Goal: Check status: Check status

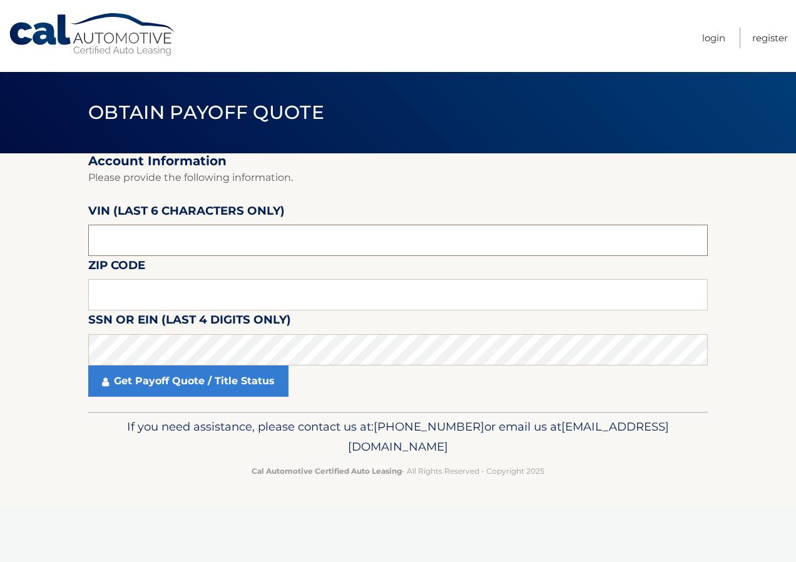
click at [183, 235] on input "text" at bounding box center [397, 240] width 619 height 31
type input "N98667"
click at [147, 298] on input "text" at bounding box center [397, 294] width 619 height 31
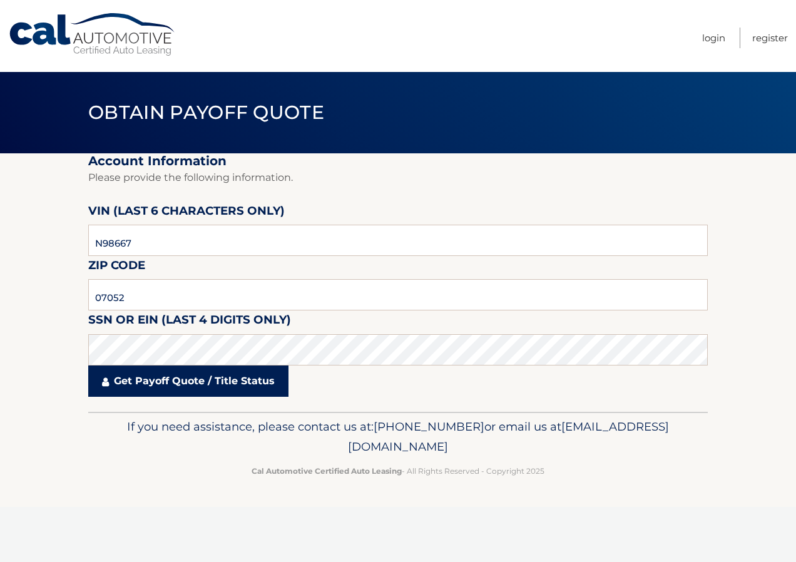
click at [139, 386] on link "Get Payoff Quote / Title Status" at bounding box center [188, 380] width 200 height 31
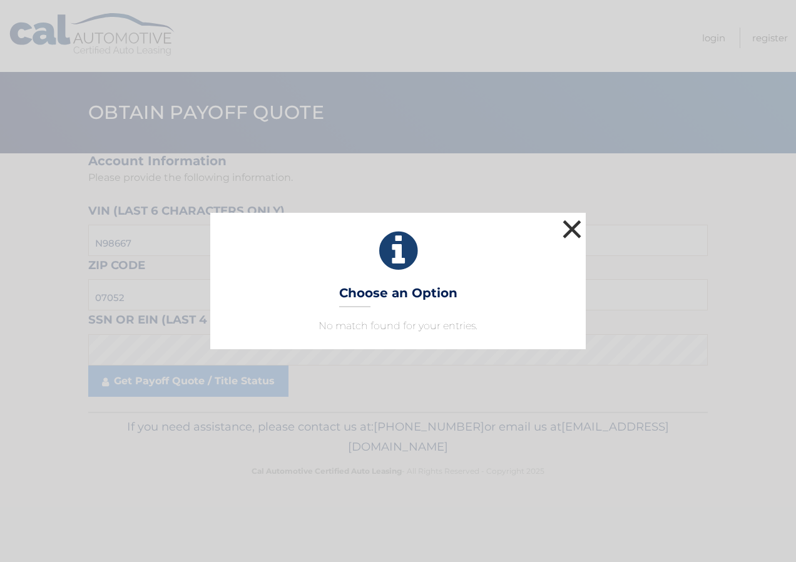
click at [572, 225] on button "×" at bounding box center [571, 228] width 25 height 25
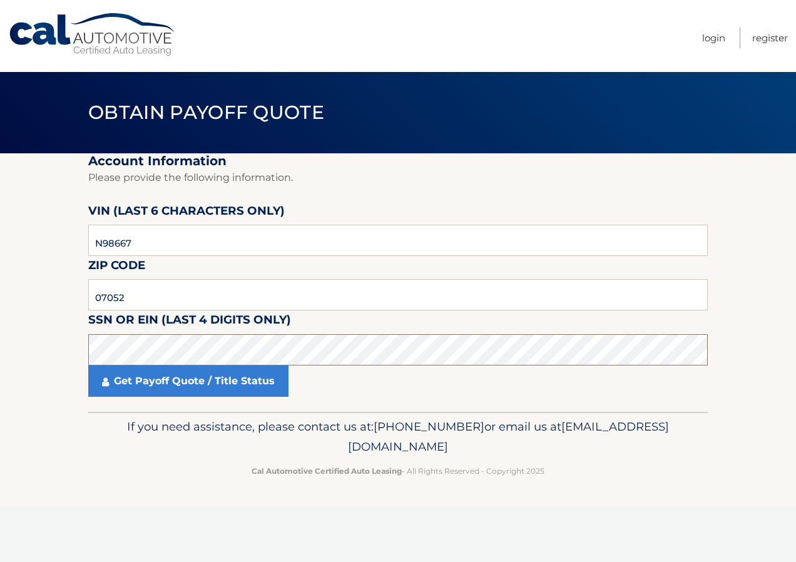
click at [85, 373] on section "Account Information Please provide the following information. VIN (last 6 chara…" at bounding box center [398, 282] width 796 height 258
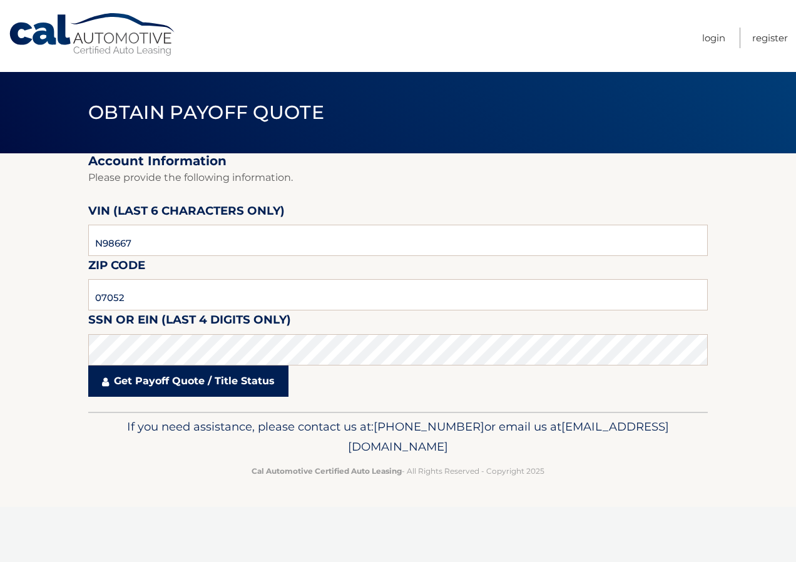
click at [208, 377] on link "Get Payoff Quote / Title Status" at bounding box center [188, 380] width 200 height 31
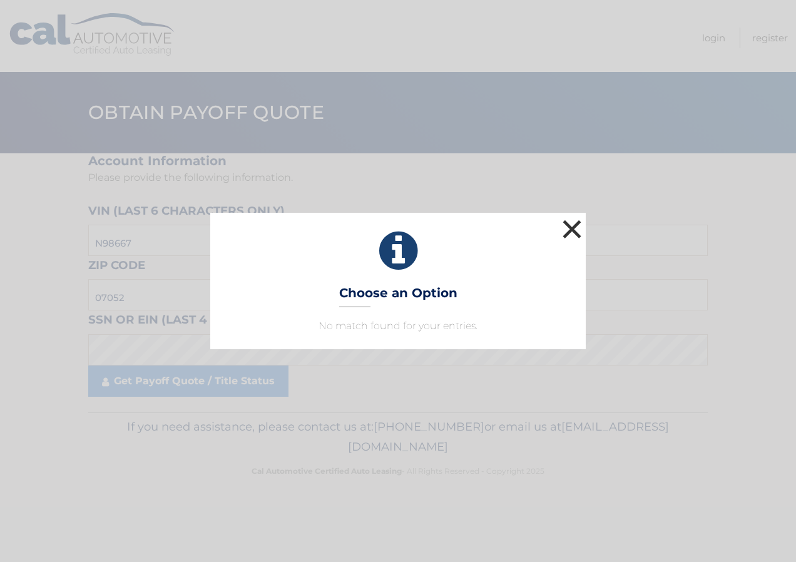
click at [572, 228] on button "×" at bounding box center [571, 228] width 25 height 25
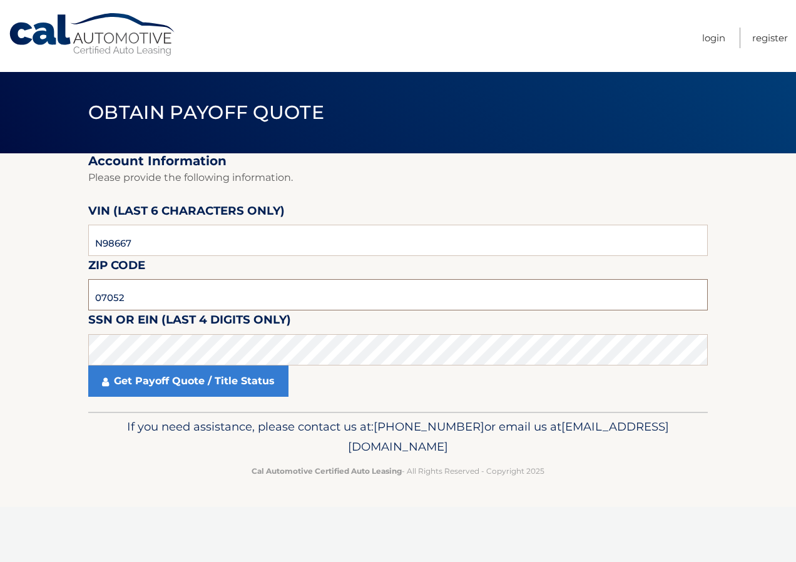
drag, startPoint x: 131, startPoint y: 301, endPoint x: 21, endPoint y: 293, distance: 109.7
click at [21, 293] on section "Account Information Please provide the following information. VIN (last 6 chara…" at bounding box center [398, 282] width 796 height 258
type input "07030"
click at [71, 353] on section "Account Information Please provide the following information. VIN (last 6 chara…" at bounding box center [398, 282] width 796 height 258
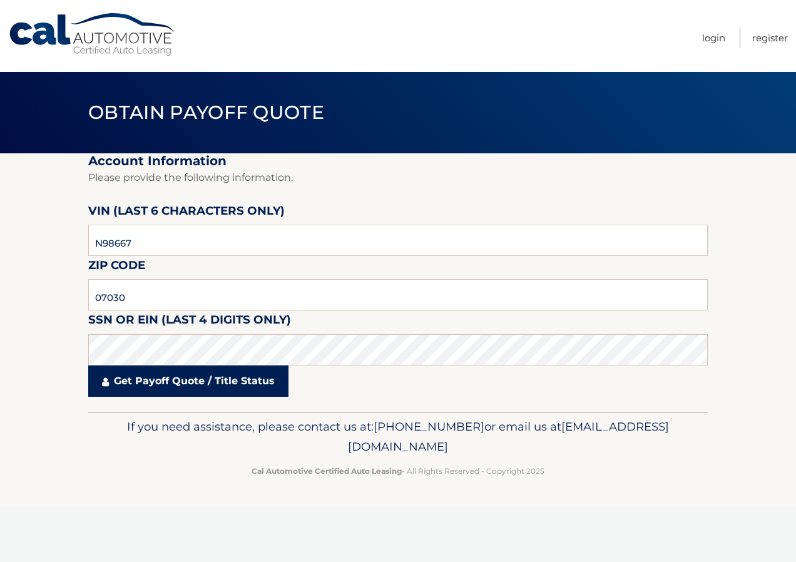
click at [211, 376] on link "Get Payoff Quote / Title Status" at bounding box center [188, 380] width 200 height 31
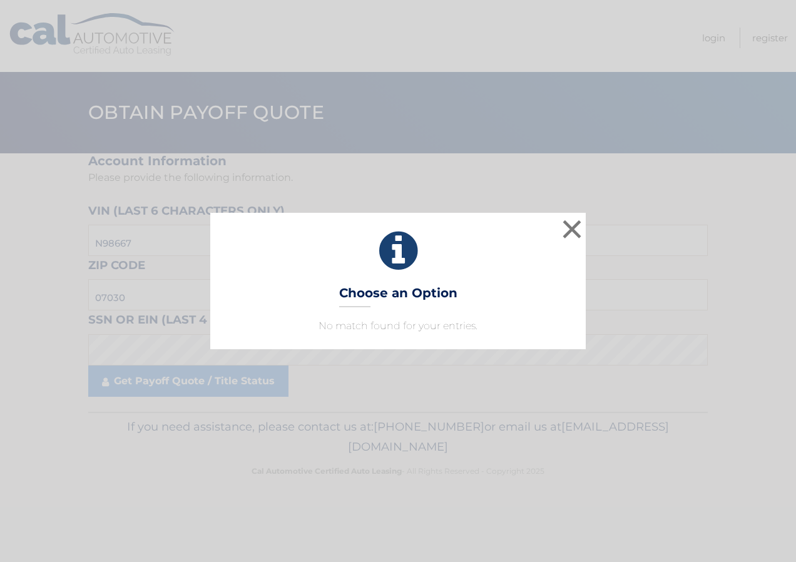
click at [363, 325] on p "No match found for your entries." at bounding box center [398, 325] width 344 height 15
drag, startPoint x: 86, startPoint y: 350, endPoint x: 370, endPoint y: 307, distance: 287.3
click at [101, 346] on div "× Choose an Option No match found for your entries. This is what you see on sec…" at bounding box center [398, 281] width 796 height 562
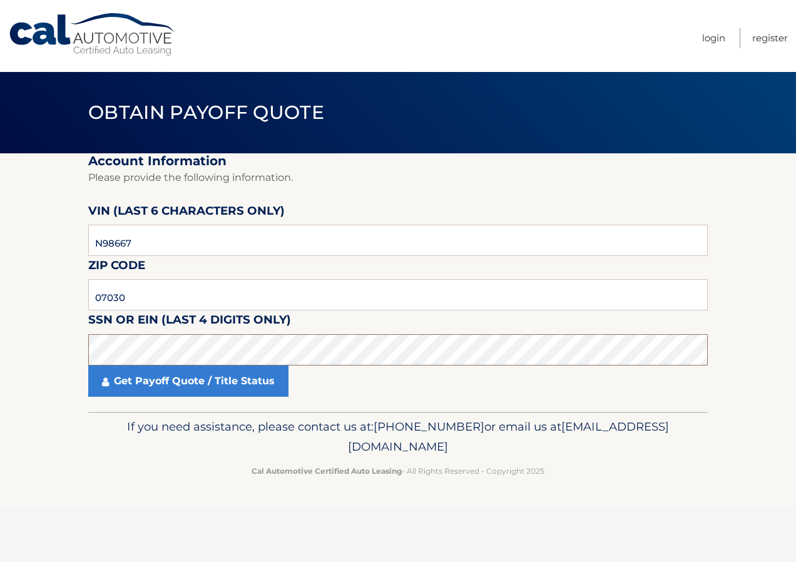
click at [71, 357] on section "Account Information Please provide the following information. VIN (last 6 chara…" at bounding box center [398, 282] width 796 height 258
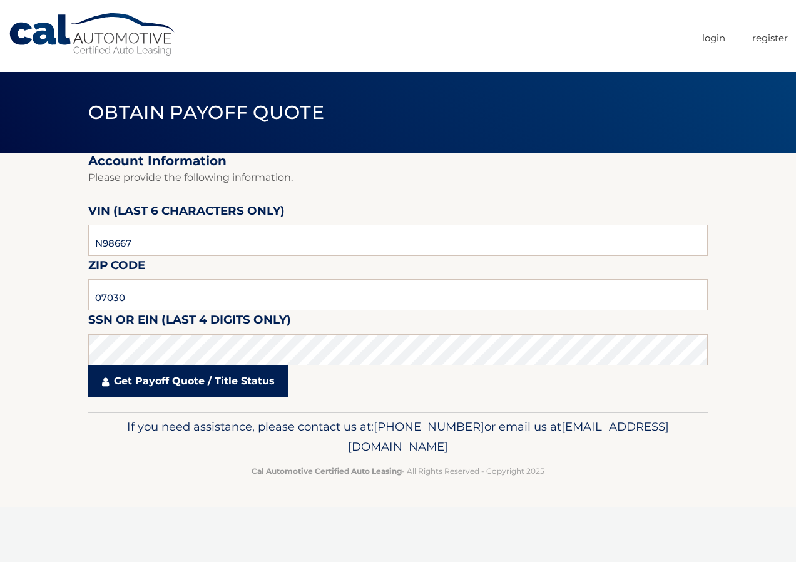
click at [153, 385] on link "Get Payoff Quote / Title Status" at bounding box center [188, 380] width 200 height 31
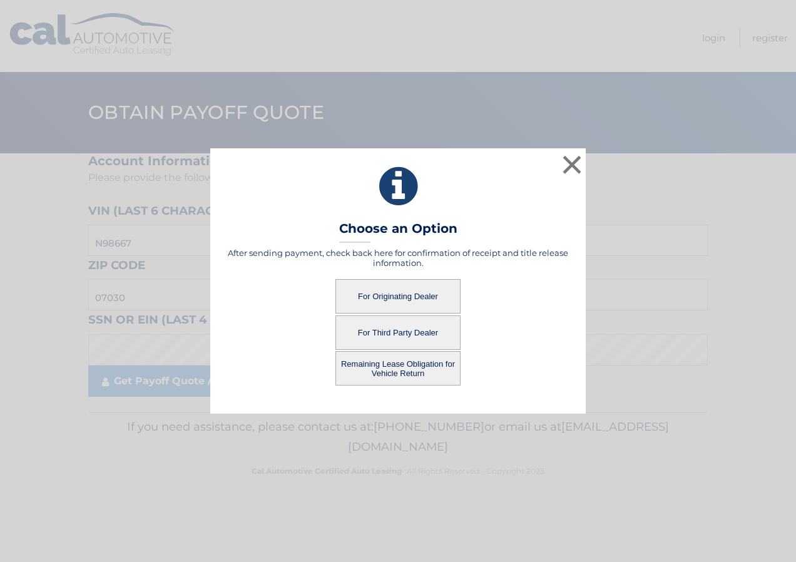
drag, startPoint x: 399, startPoint y: 335, endPoint x: 396, endPoint y: 390, distance: 55.8
click at [396, 390] on div "After sending payment, check back here for confirmation of receipt and title re…" at bounding box center [398, 323] width 344 height 150
click at [403, 366] on button "Remaining Lease Obligation for Vehicle Return" at bounding box center [397, 368] width 125 height 34
click at [370, 363] on button "Remaining Lease Obligation for Vehicle Return" at bounding box center [397, 368] width 125 height 34
